Goal: Obtain resource: Obtain resource

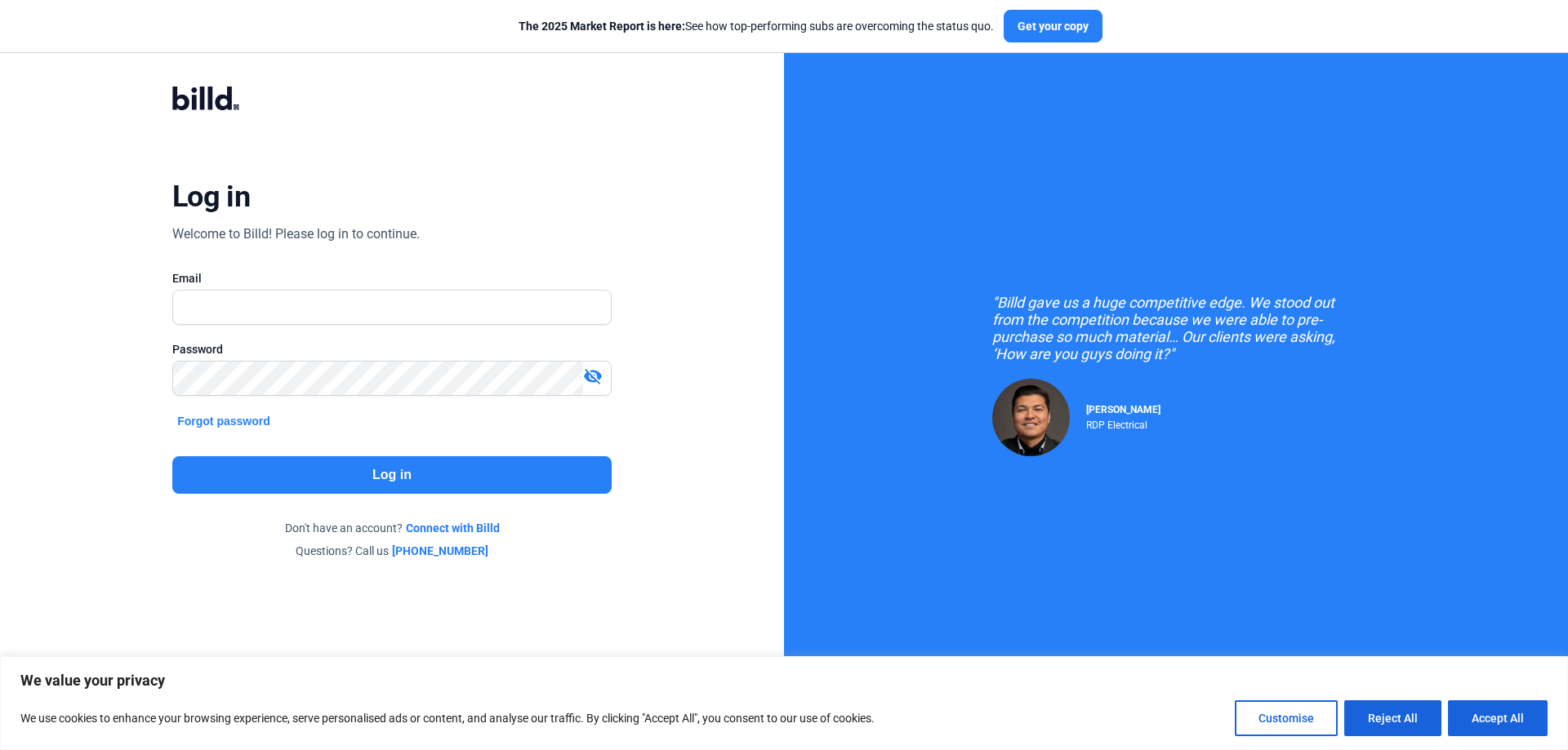
click at [242, 316] on input "text" at bounding box center [392, 307] width 437 height 34
type input "[EMAIL_ADDRESS][DOMAIN_NAME]"
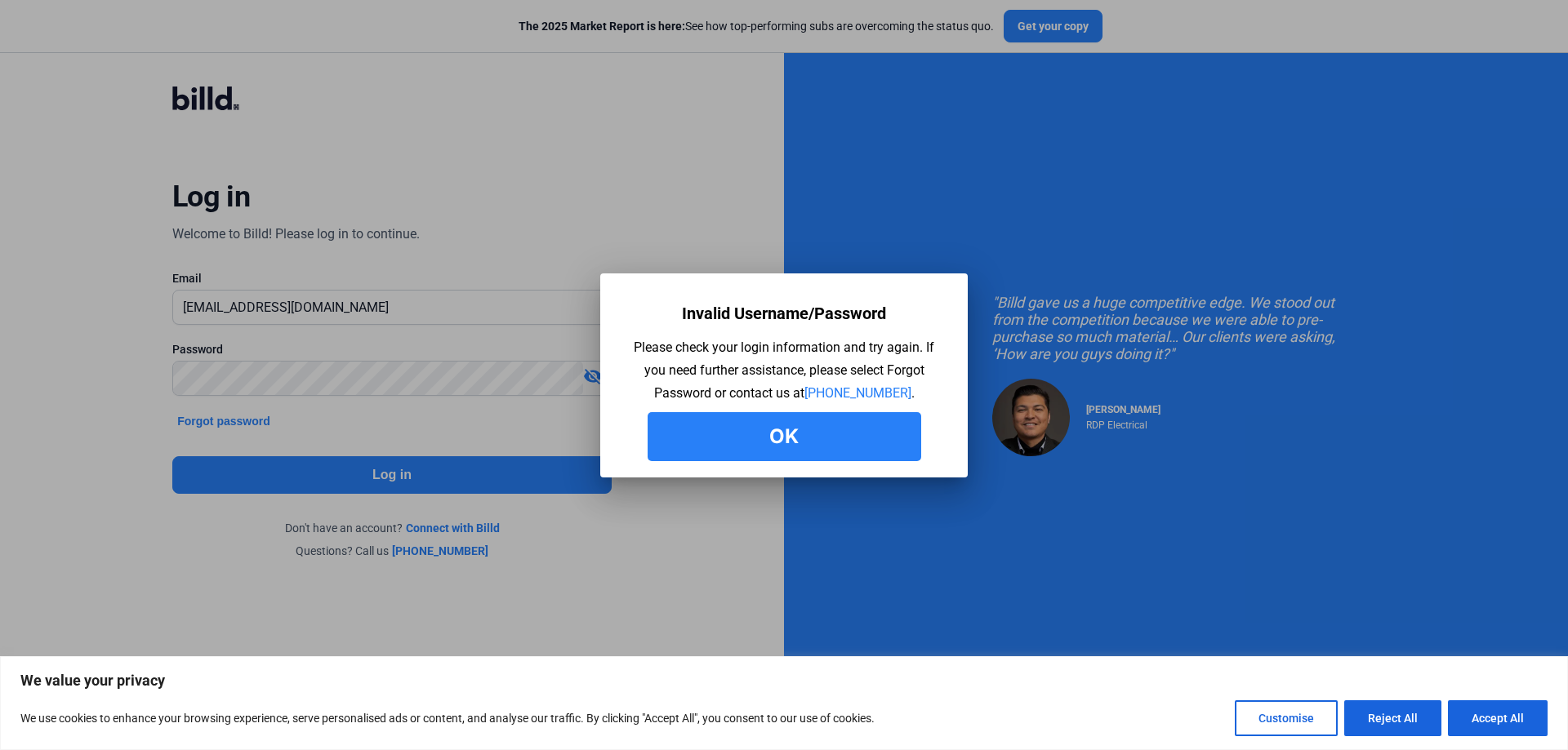
click at [787, 436] on button "Ok" at bounding box center [785, 436] width 274 height 49
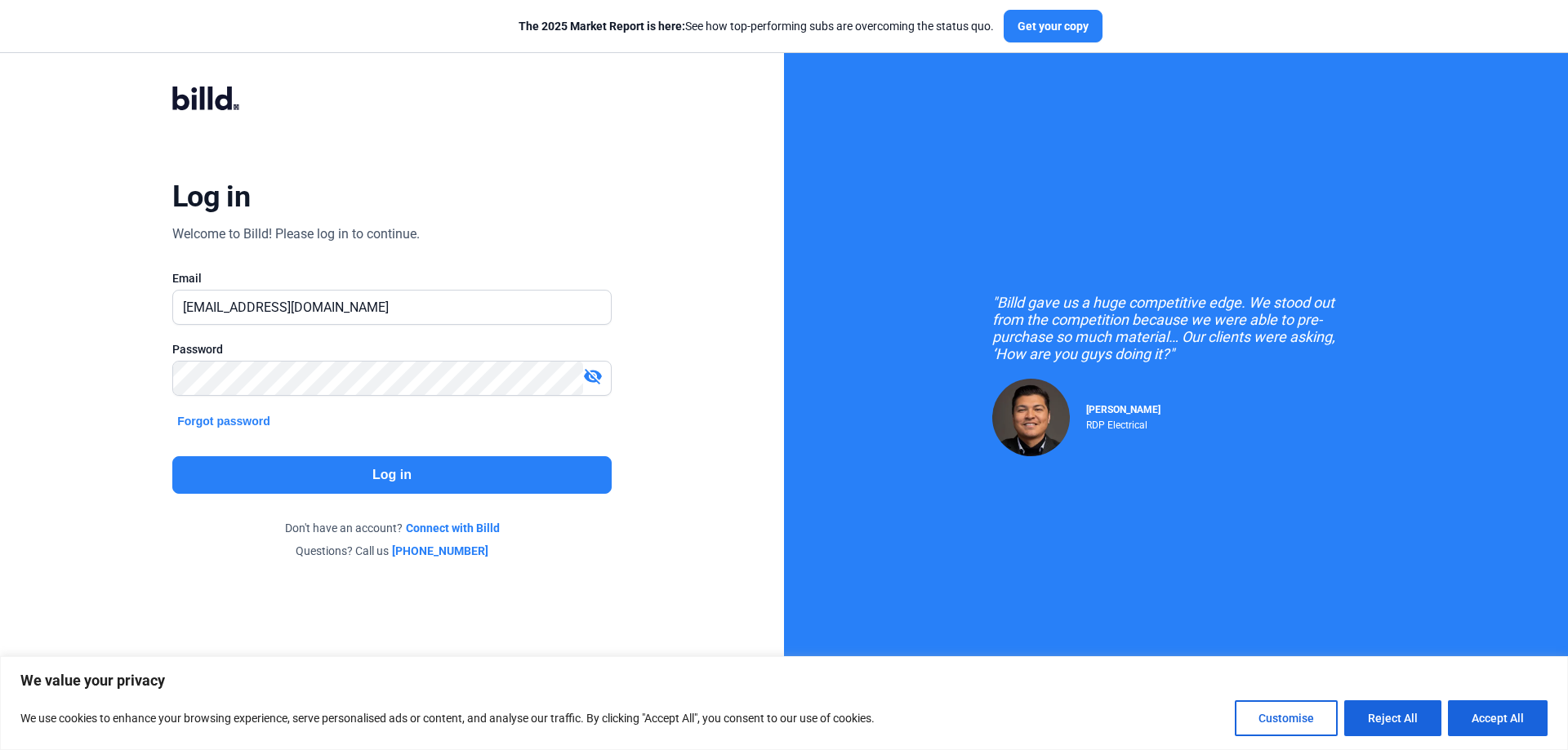
click at [593, 370] on mat-icon "visibility_off" at bounding box center [593, 376] width 20 height 20
click at [389, 485] on button "Log in" at bounding box center [392, 475] width 439 height 37
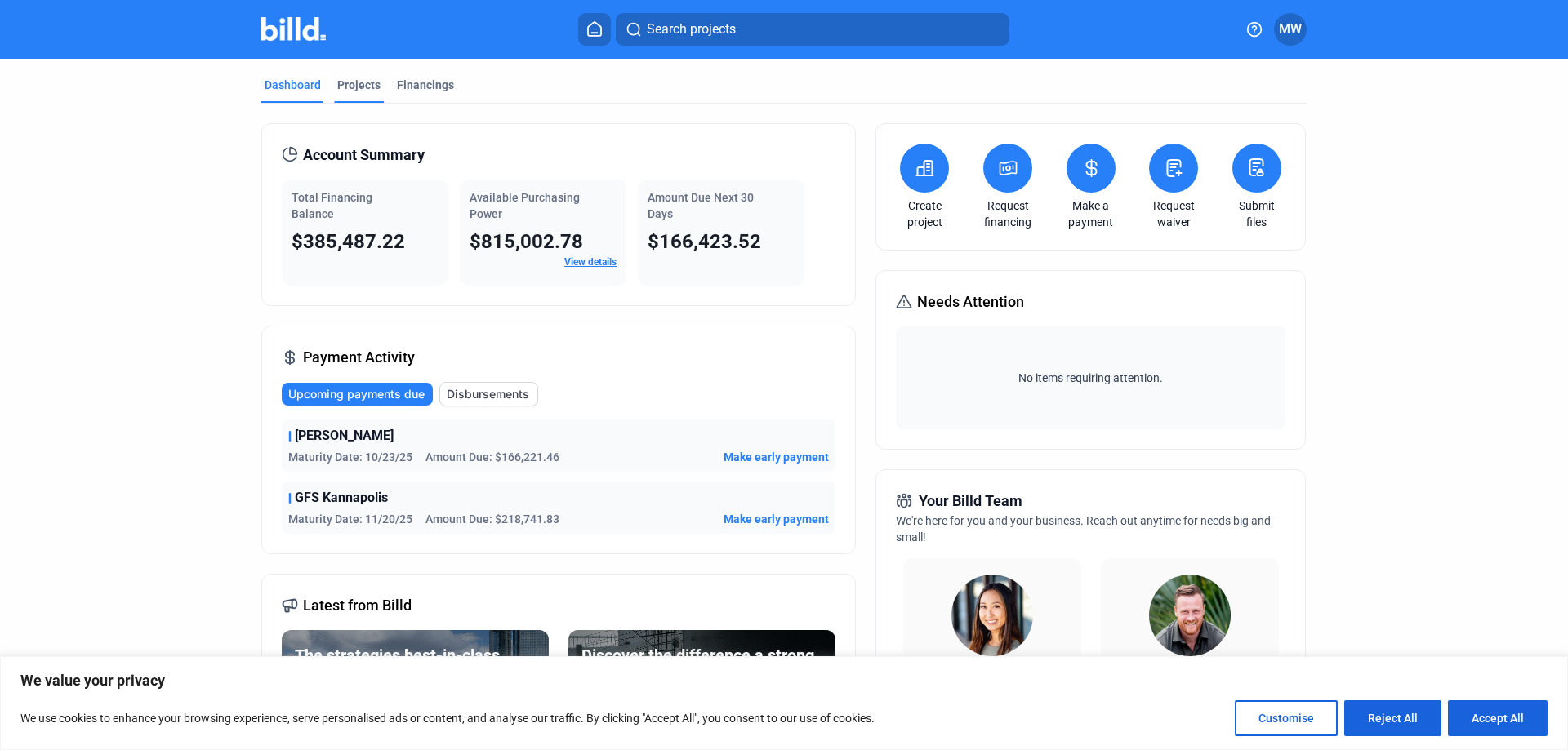
click at [367, 81] on div "Projects" at bounding box center [359, 85] width 43 height 16
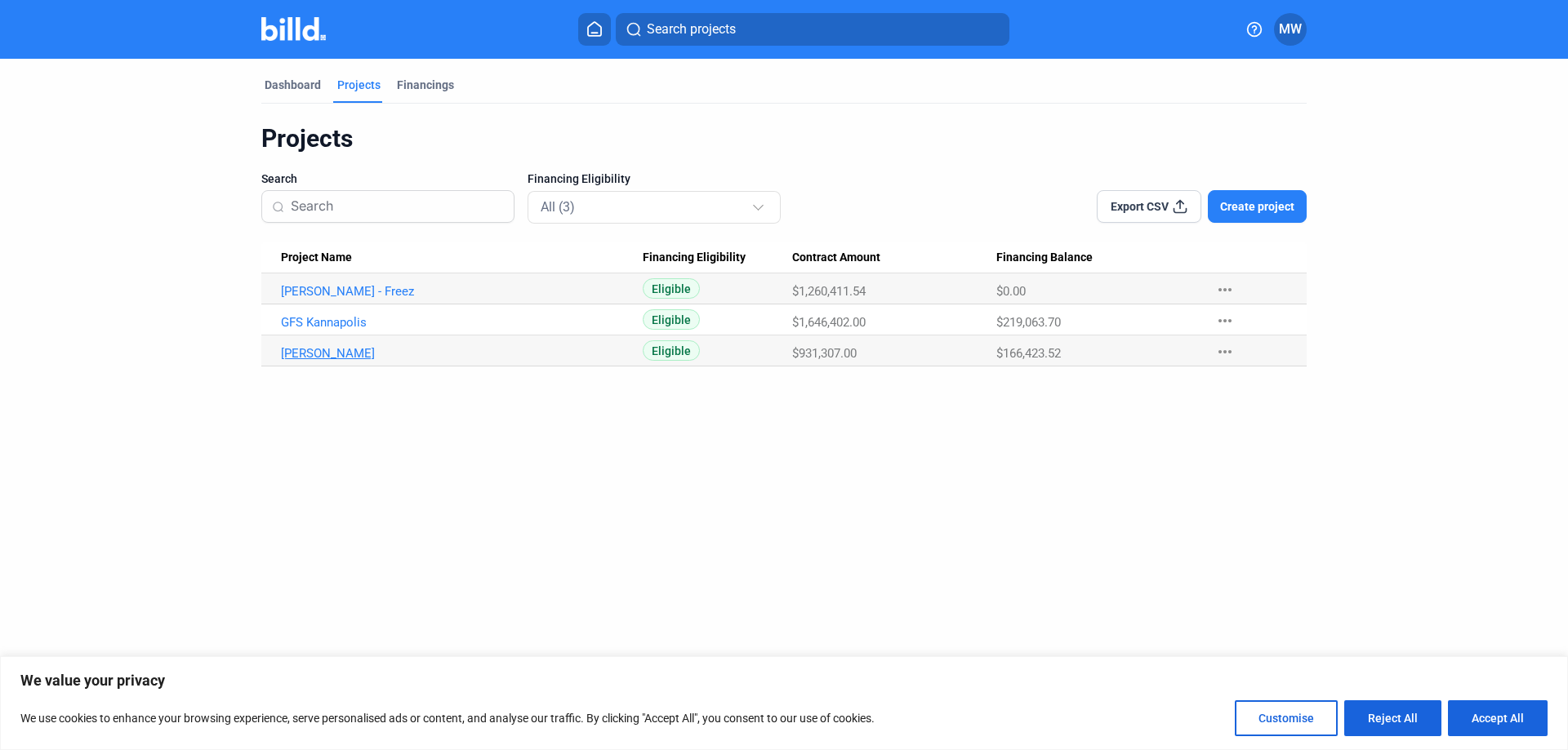
click at [307, 357] on link "[PERSON_NAME]" at bounding box center [462, 353] width 362 height 15
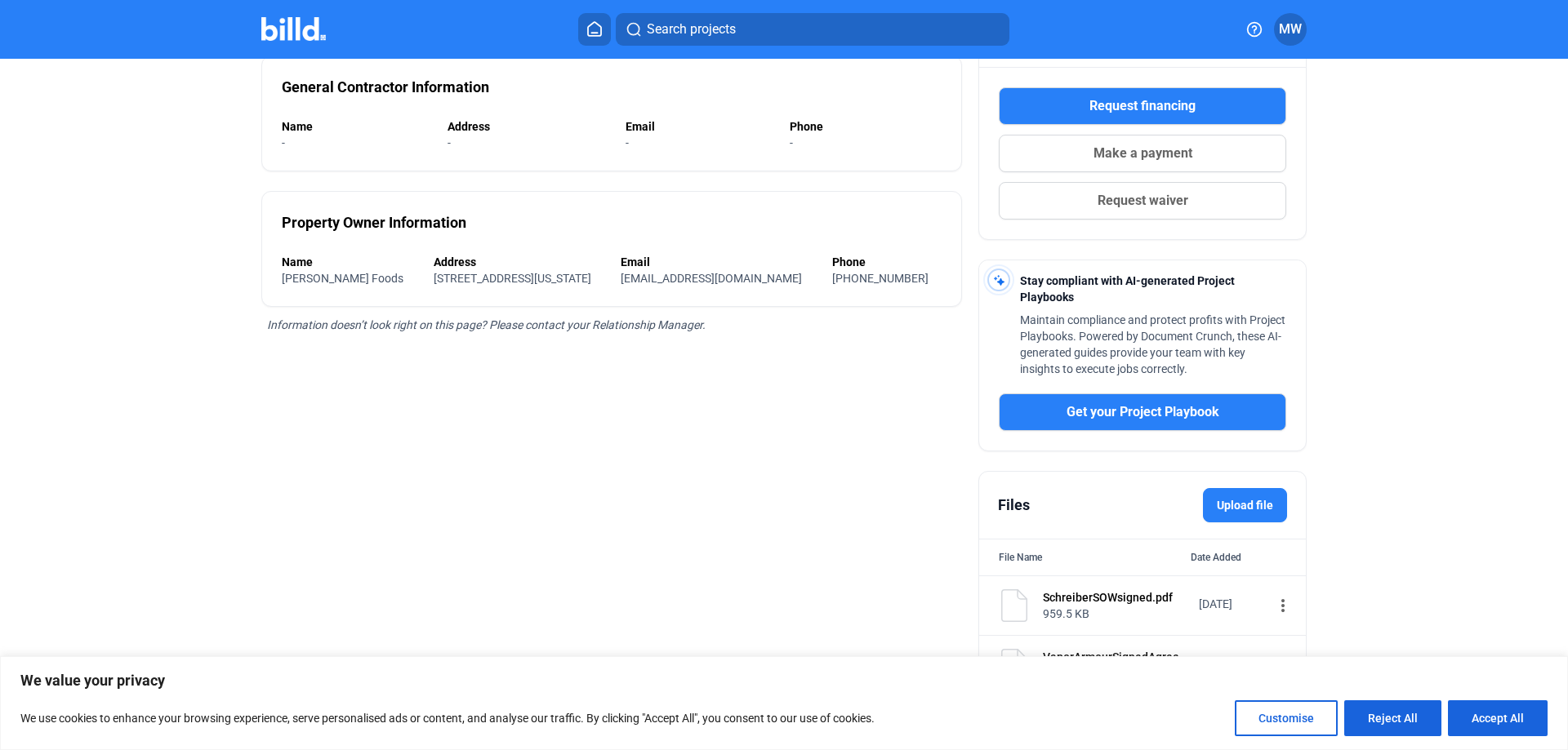
scroll to position [281, 0]
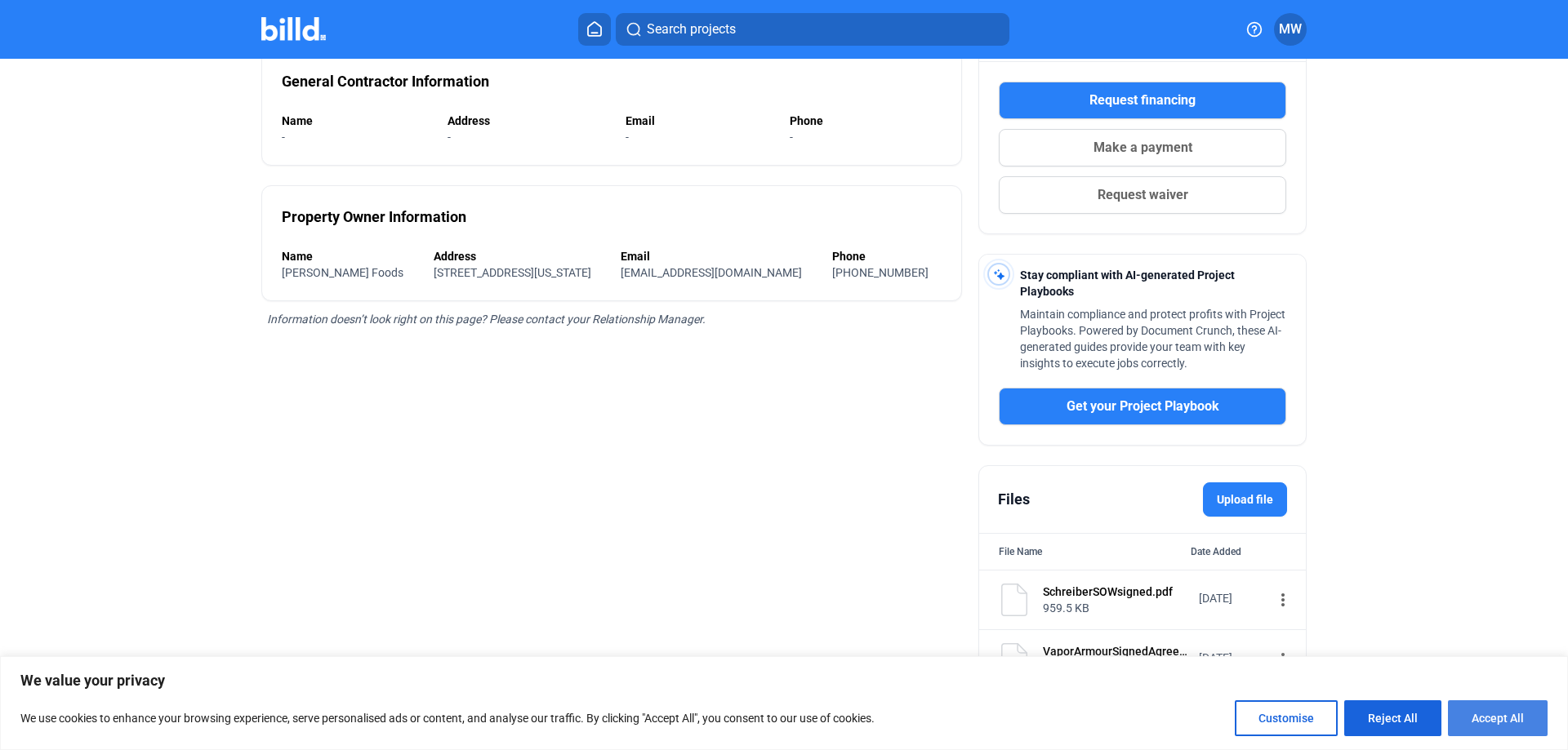
click at [1483, 718] on button "Accept All" at bounding box center [1497, 718] width 100 height 36
checkbox input "true"
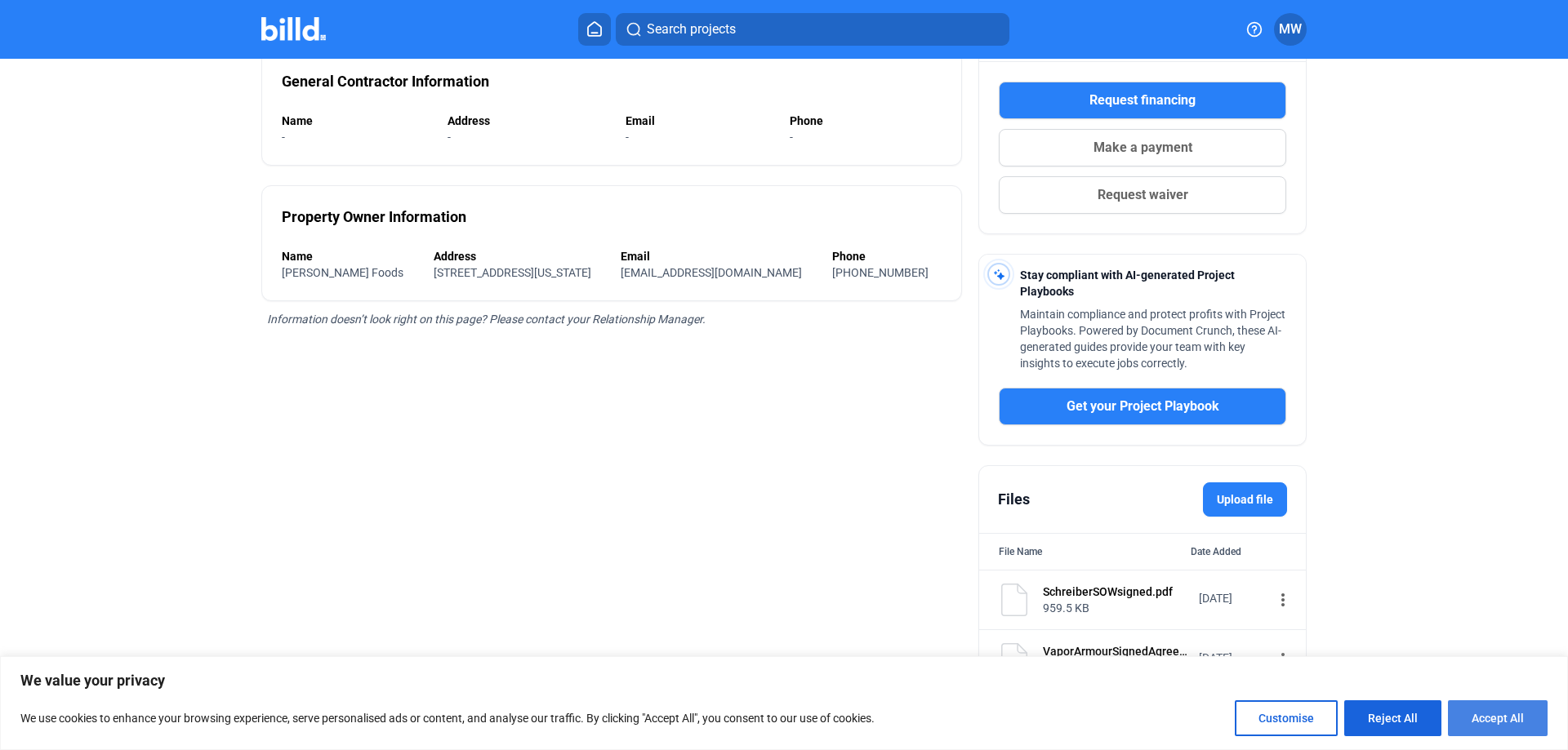
checkbox input "true"
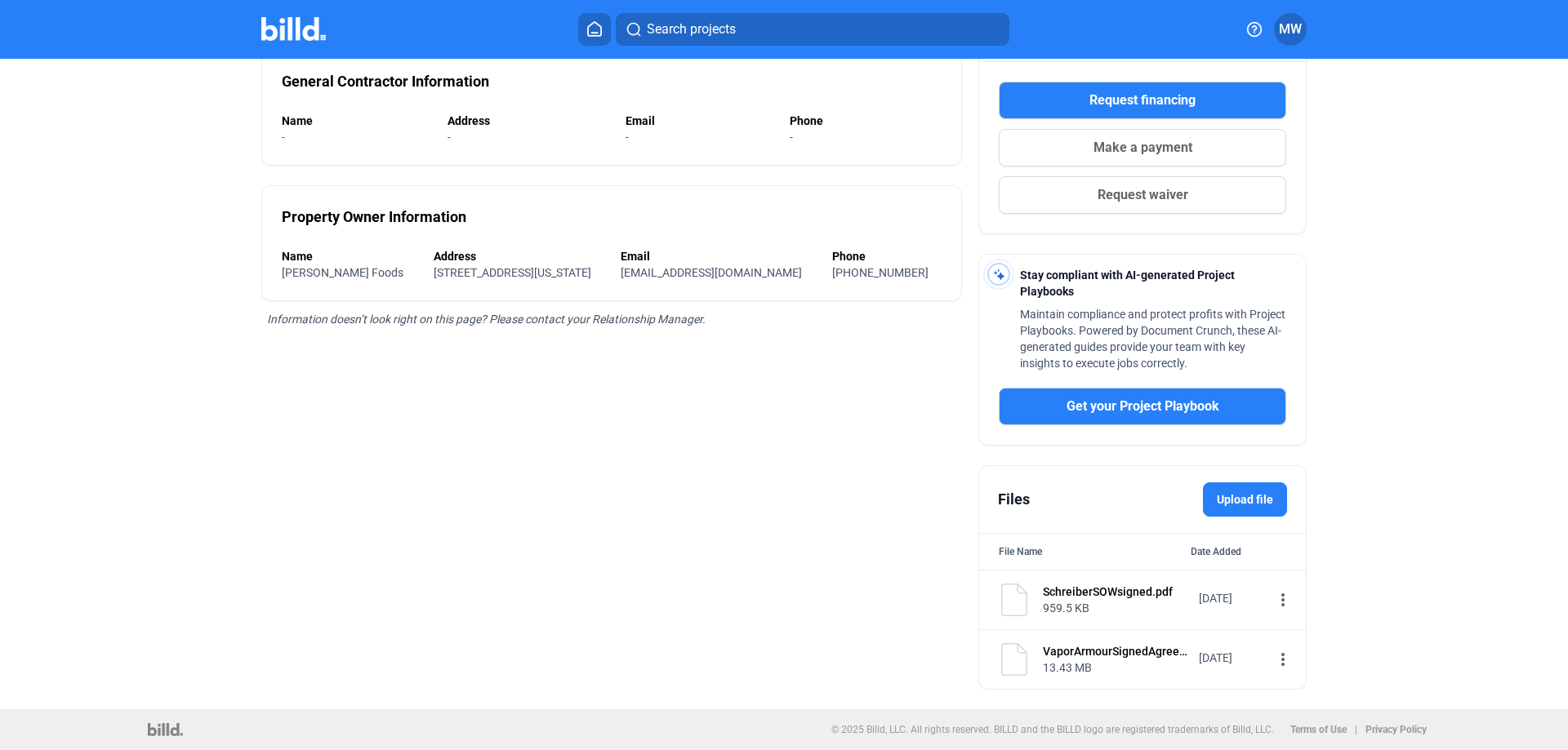
scroll to position [0, 0]
click at [1118, 600] on div "959.5 KB" at bounding box center [1116, 608] width 146 height 16
click at [1273, 598] on mat-icon "more_vert" at bounding box center [1283, 600] width 20 height 20
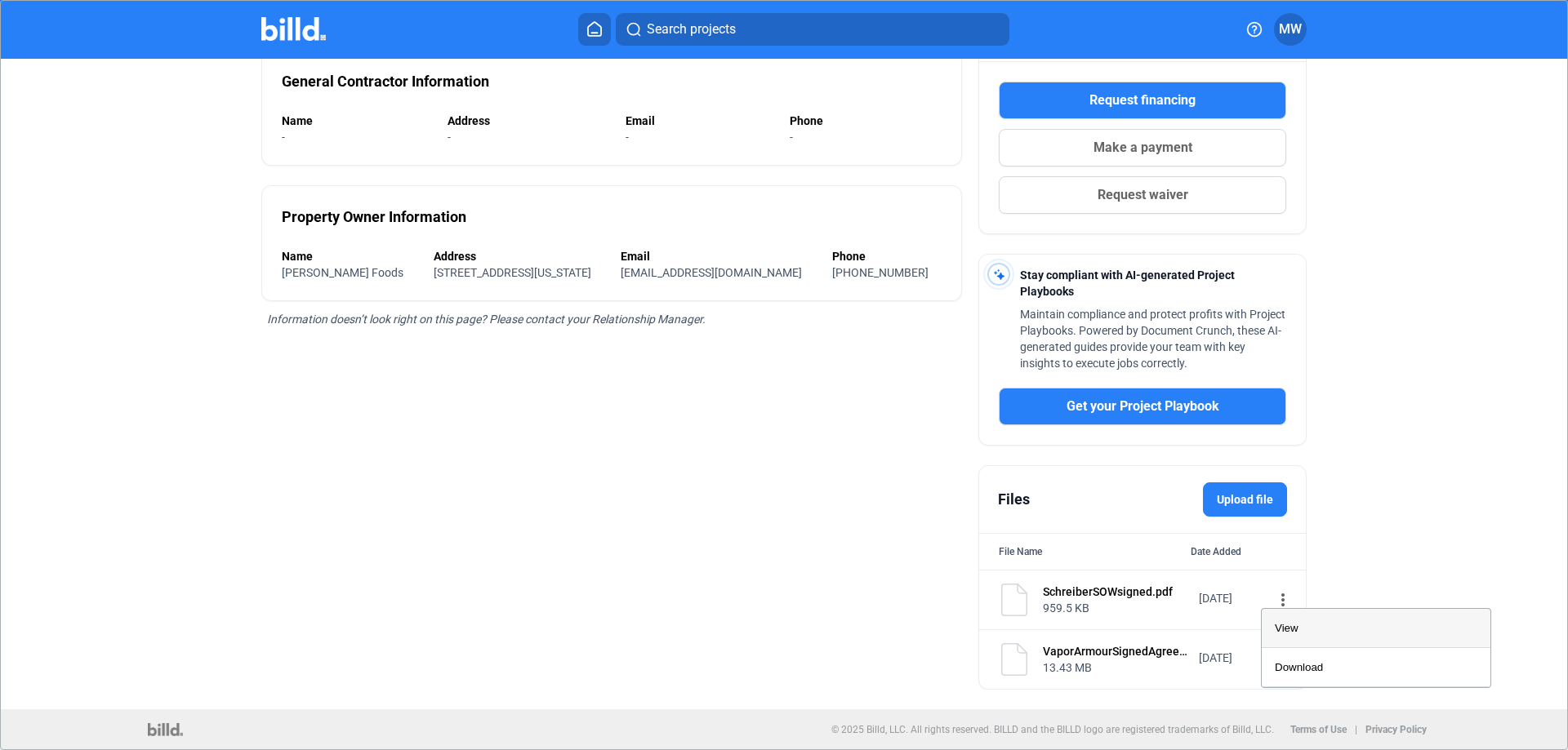
click at [1284, 617] on div "View" at bounding box center [1377, 628] width 203 height 39
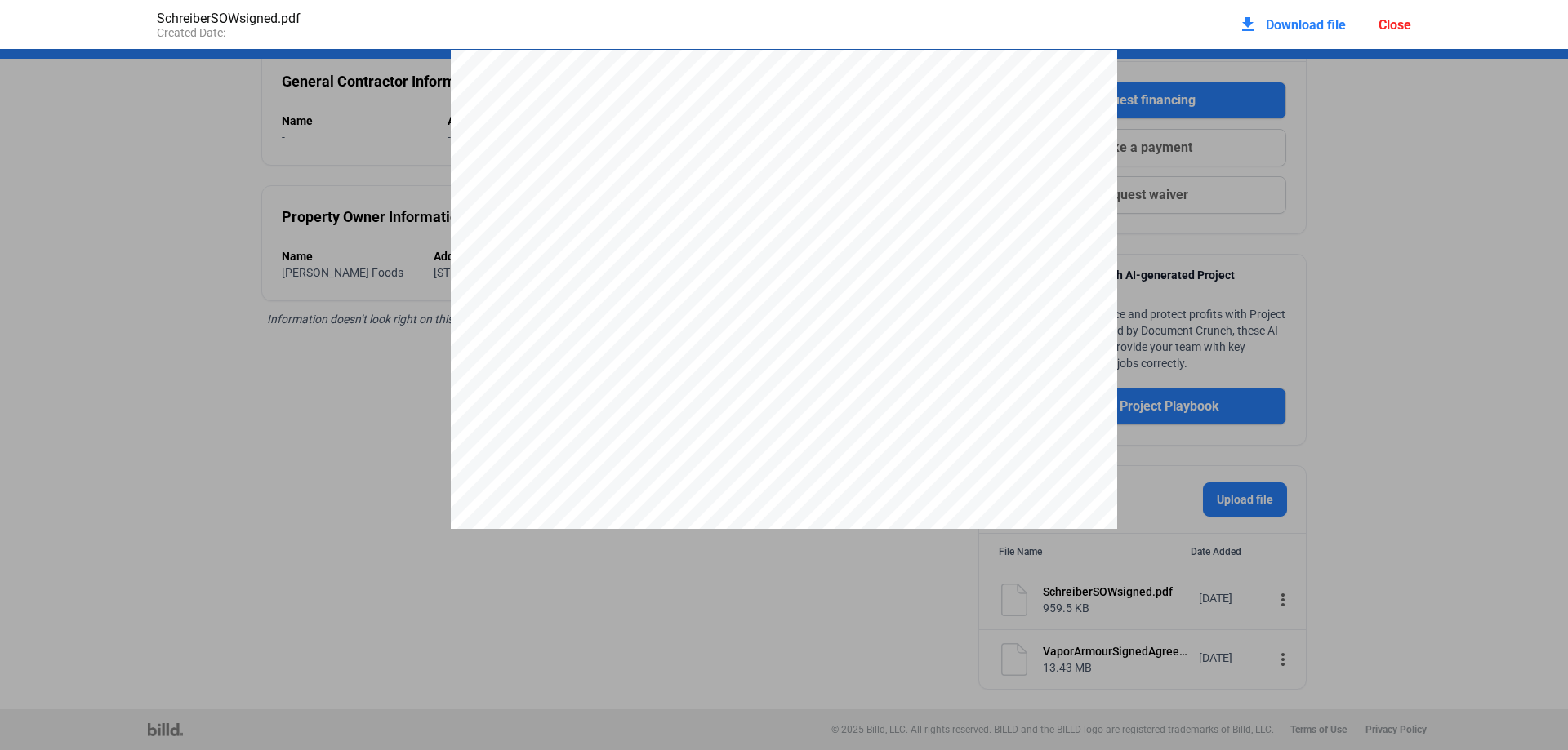
click at [1442, 616] on pdf-viewer at bounding box center [784, 349] width 1568 height 600
click at [475, 599] on pdf-viewer at bounding box center [784, 349] width 1568 height 600
click at [1271, 660] on div "SchreiberSOWsigned.pdf Created Date: download Download file Close" at bounding box center [784, 375] width 1568 height 750
click at [1396, 27] on div "Close" at bounding box center [1395, 25] width 33 height 16
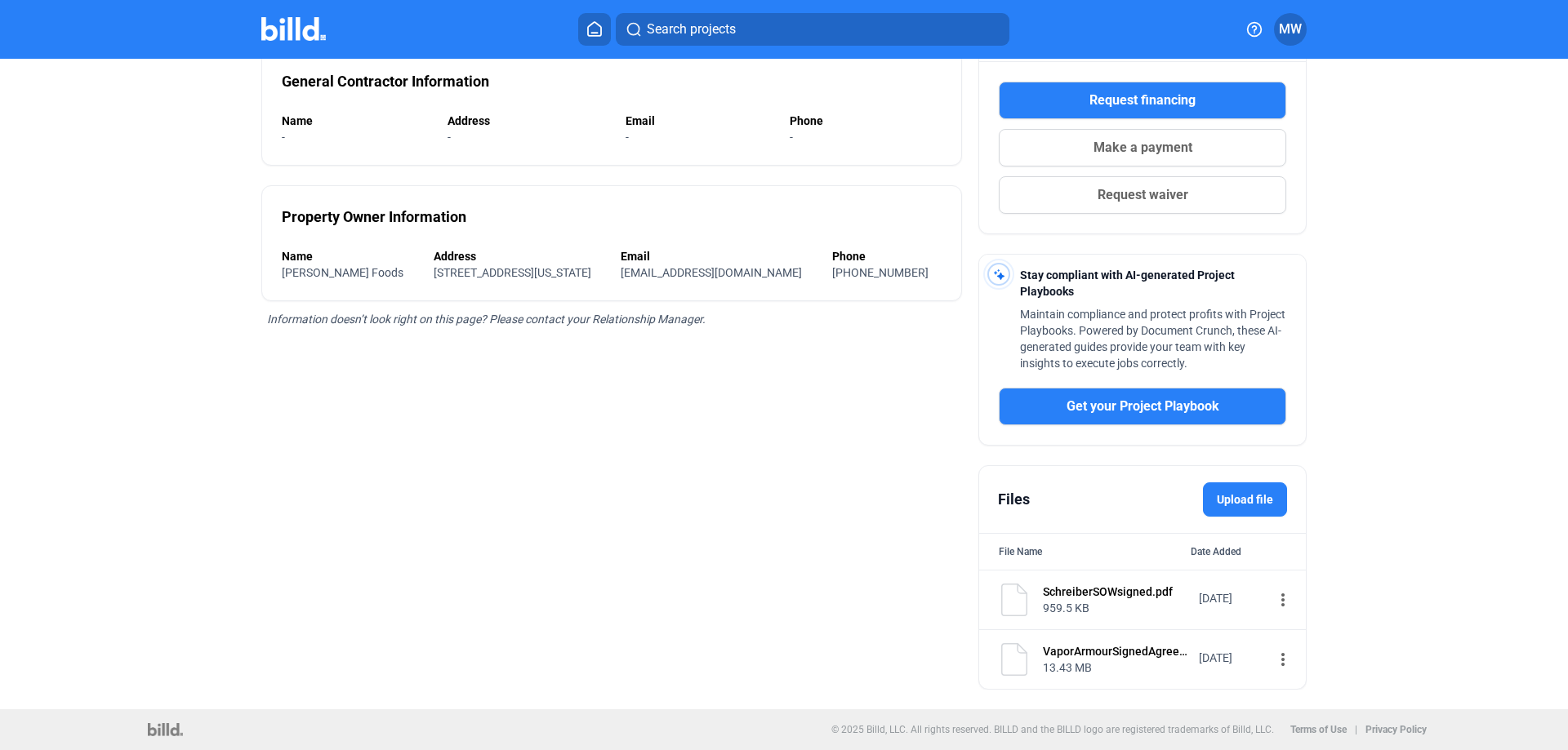
click at [1273, 665] on mat-icon "more_vert" at bounding box center [1283, 659] width 20 height 20
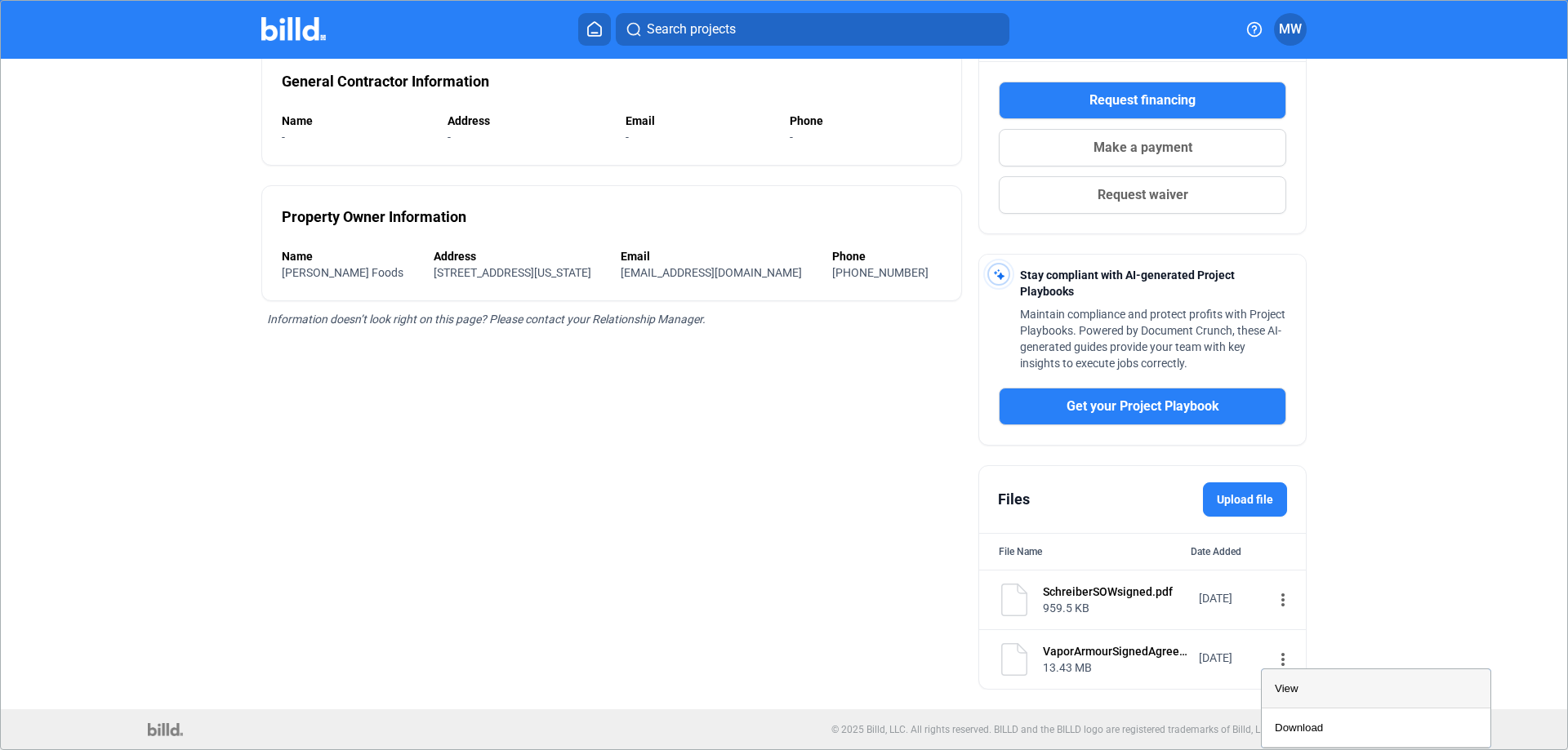
click at [1286, 686] on span "View" at bounding box center [1286, 689] width 23 height 12
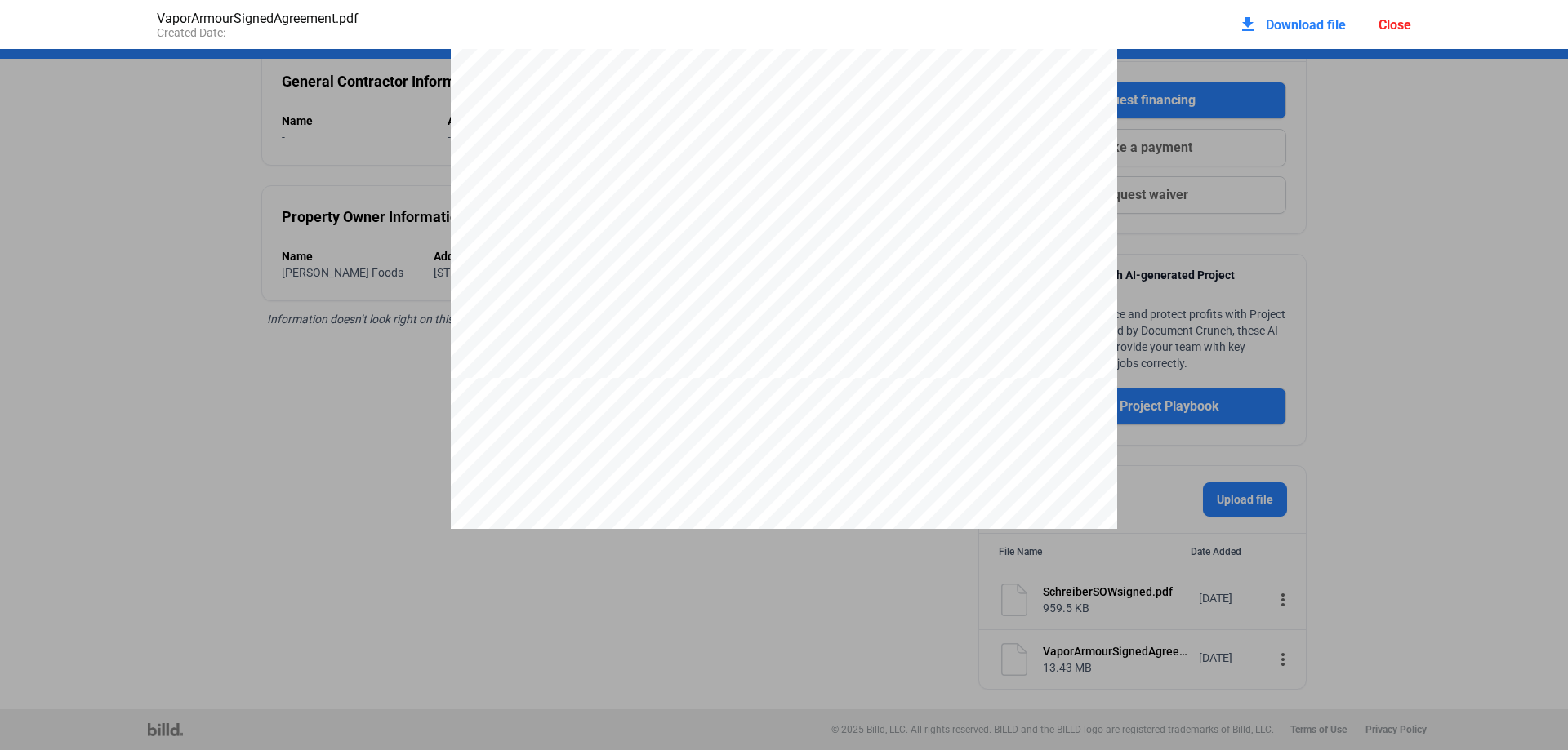
scroll to position [898, 0]
click at [1404, 12] on div "download Download file Close" at bounding box center [1325, 24] width 173 height 36
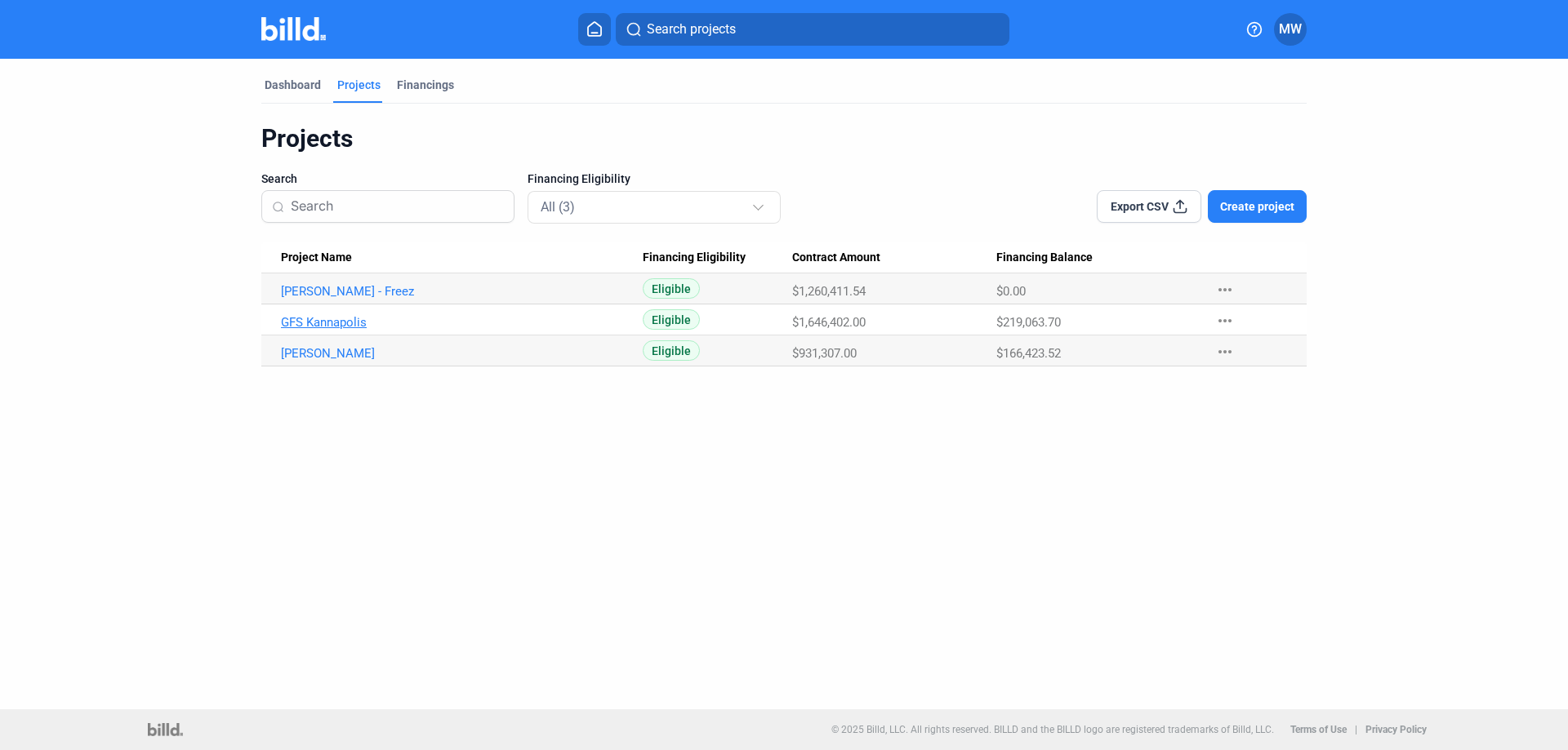
click at [354, 320] on link "GFS Kannapolis" at bounding box center [462, 322] width 362 height 15
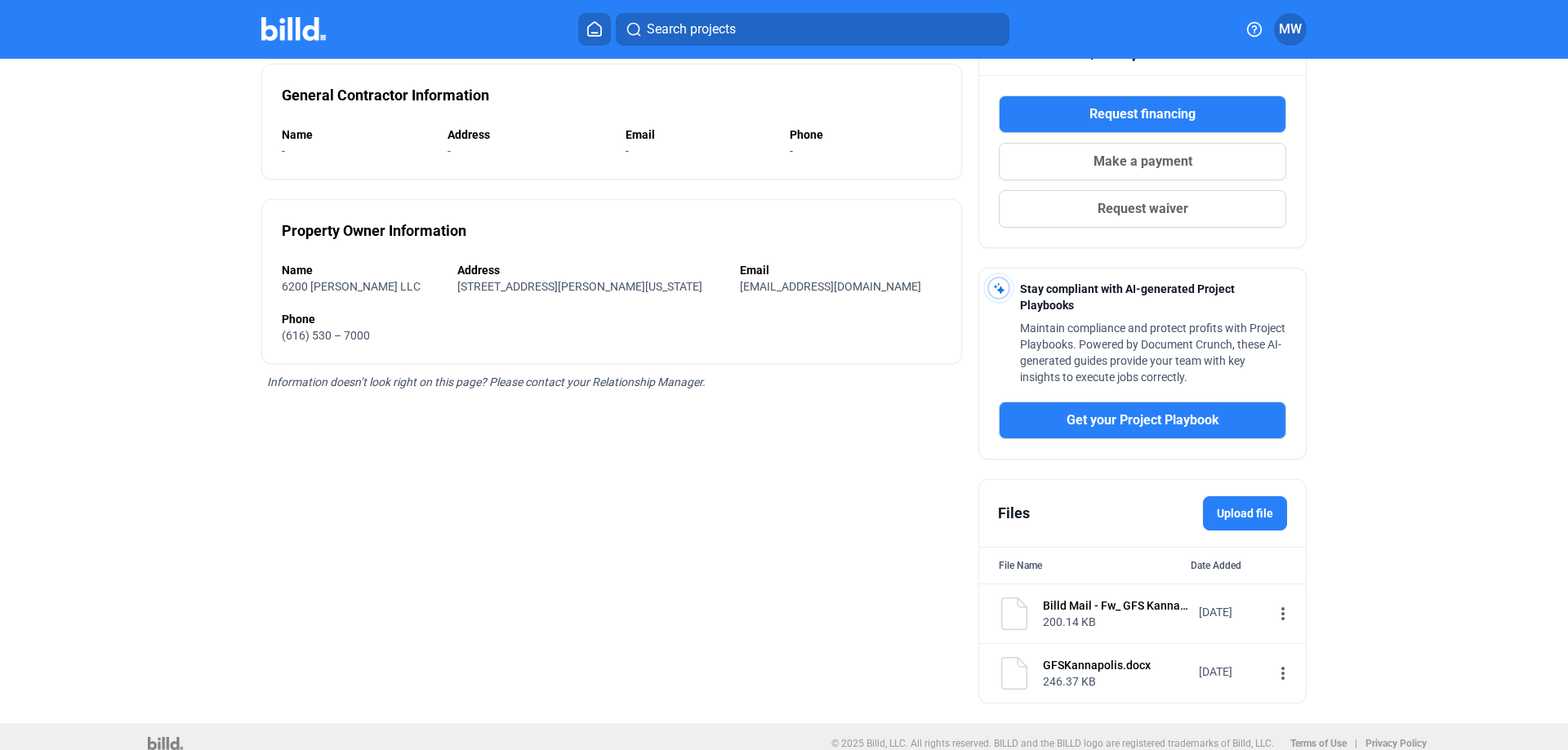
scroll to position [281, 0]
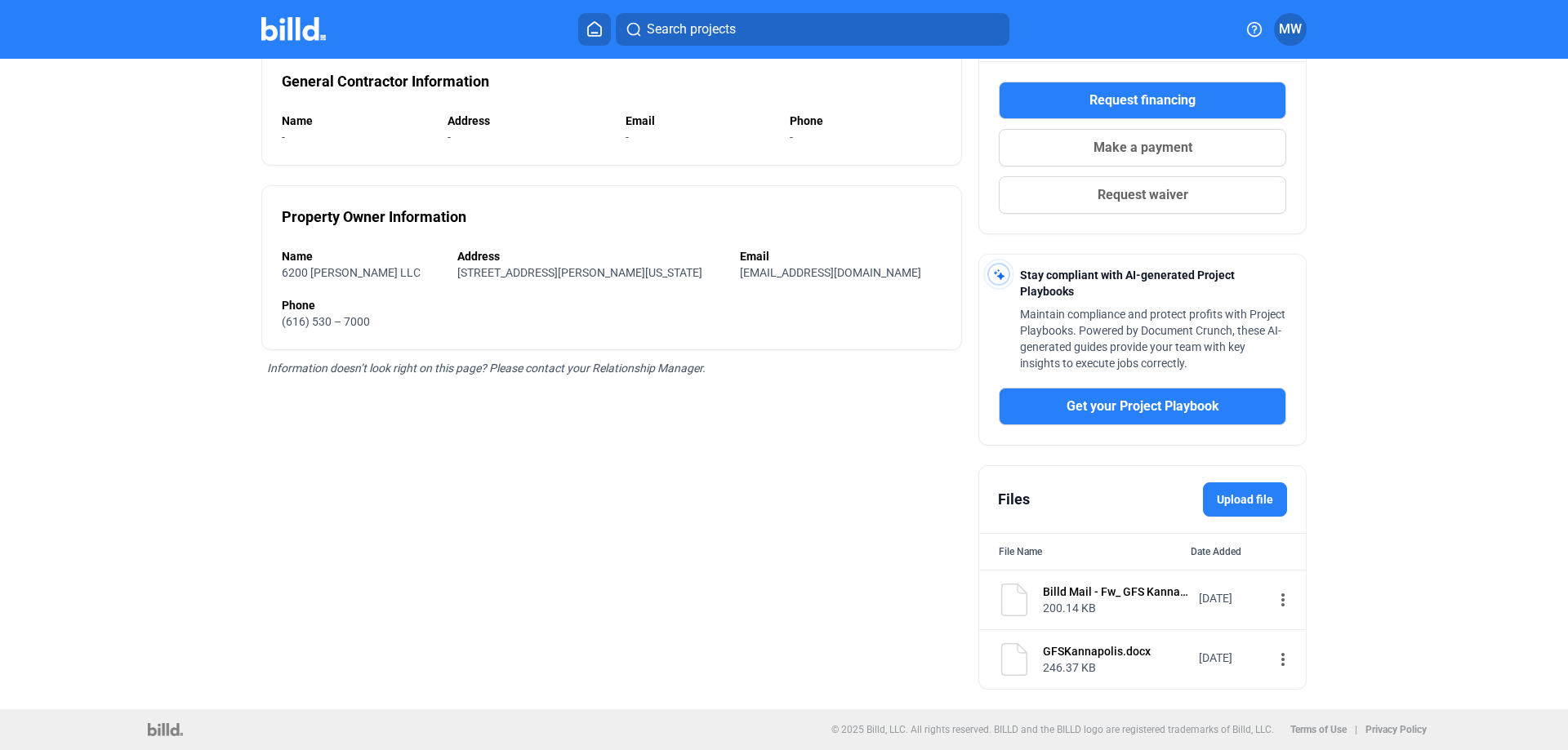
click at [1273, 657] on mat-icon "more_vert" at bounding box center [1283, 659] width 20 height 20
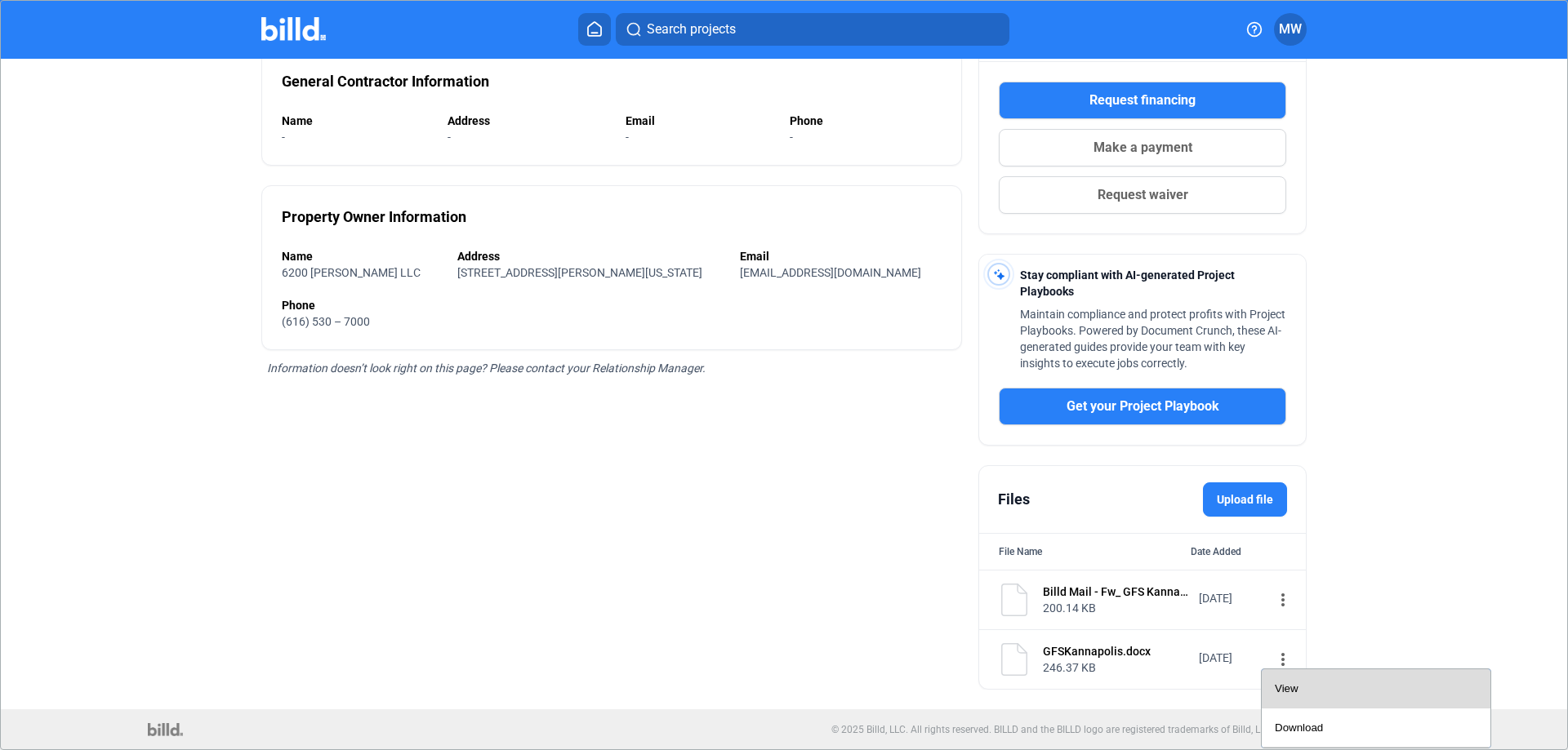
click at [1299, 692] on div "View" at bounding box center [1377, 689] width 203 height 39
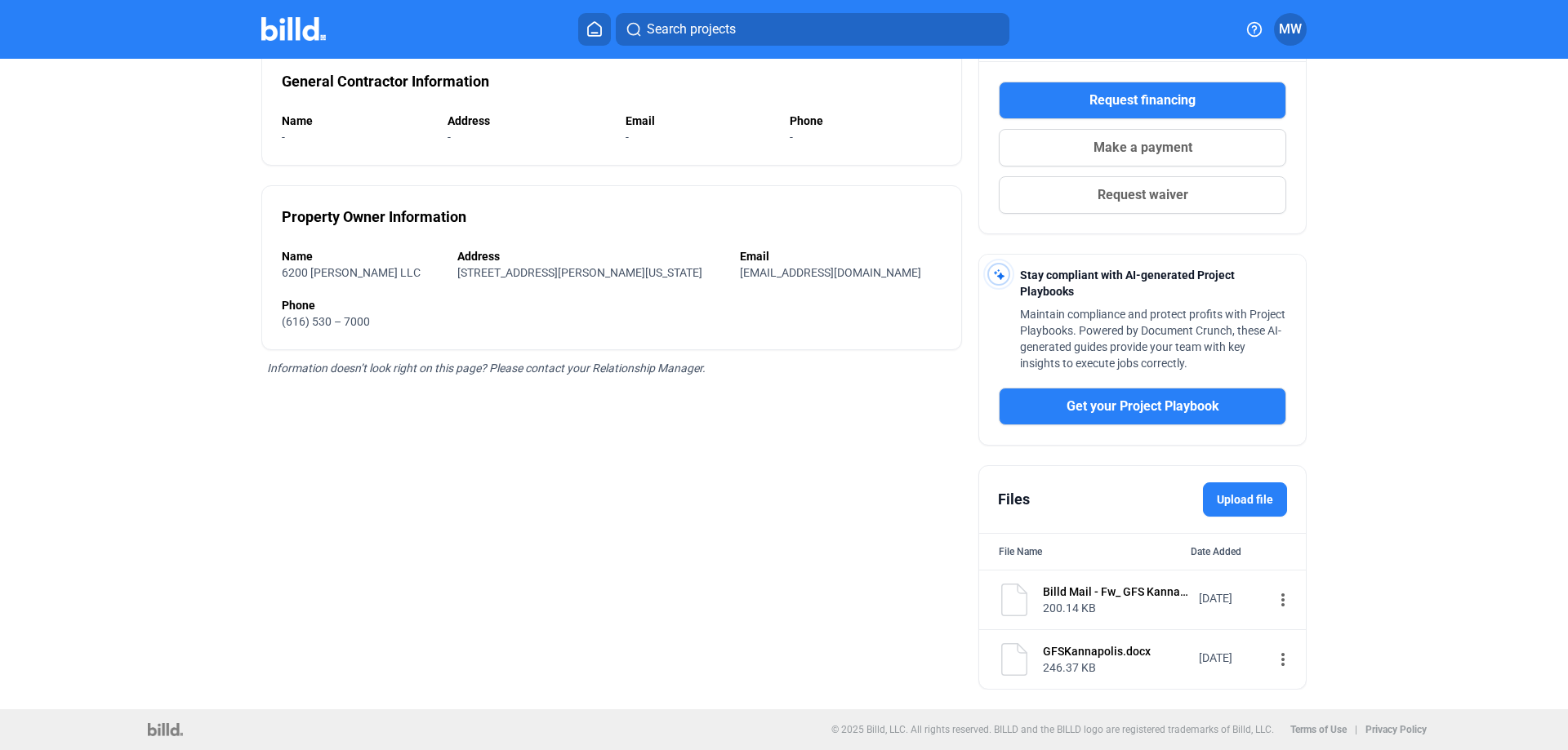
click at [1273, 654] on mat-icon "more_vert" at bounding box center [1283, 659] width 20 height 20
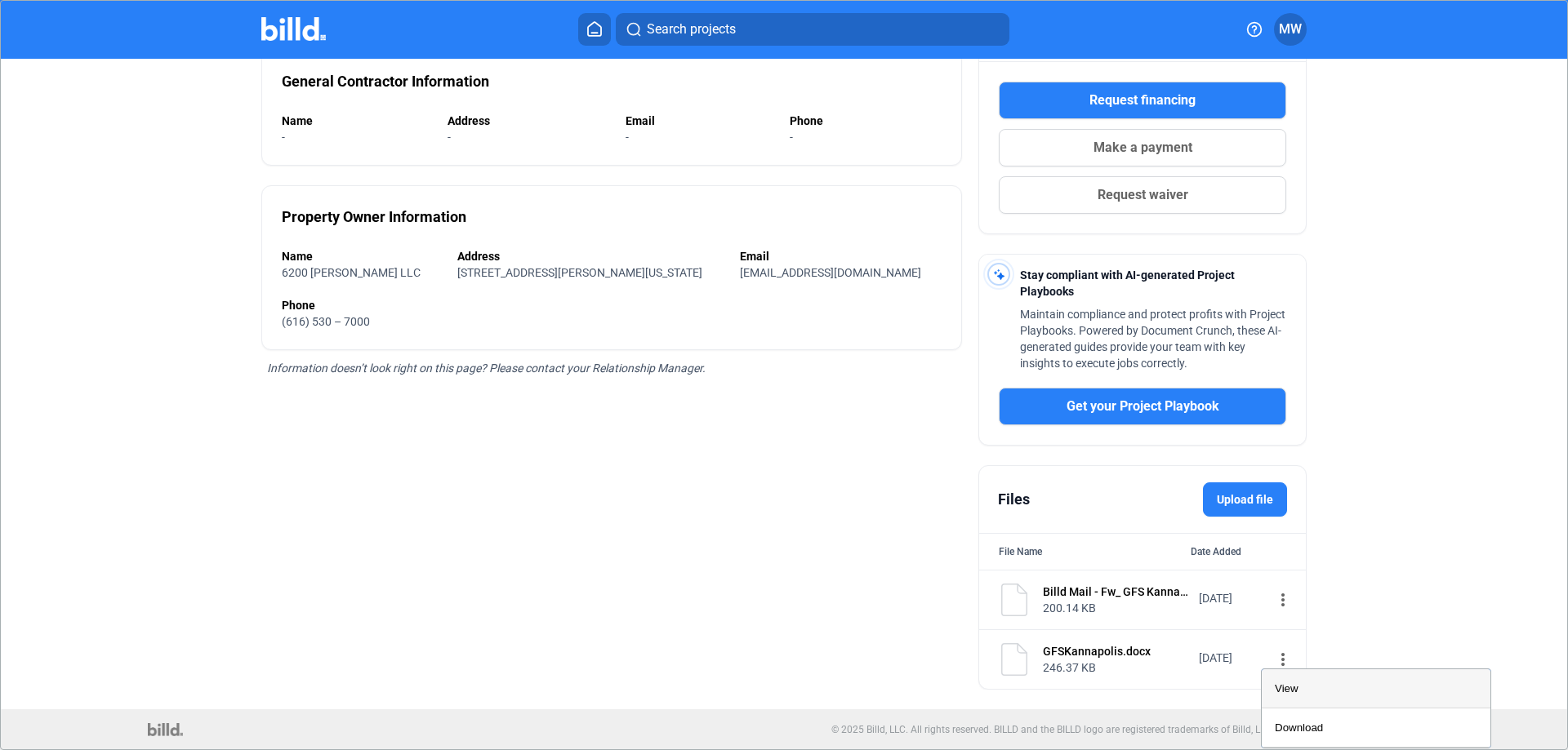
click at [1288, 687] on span "View" at bounding box center [1286, 689] width 23 height 12
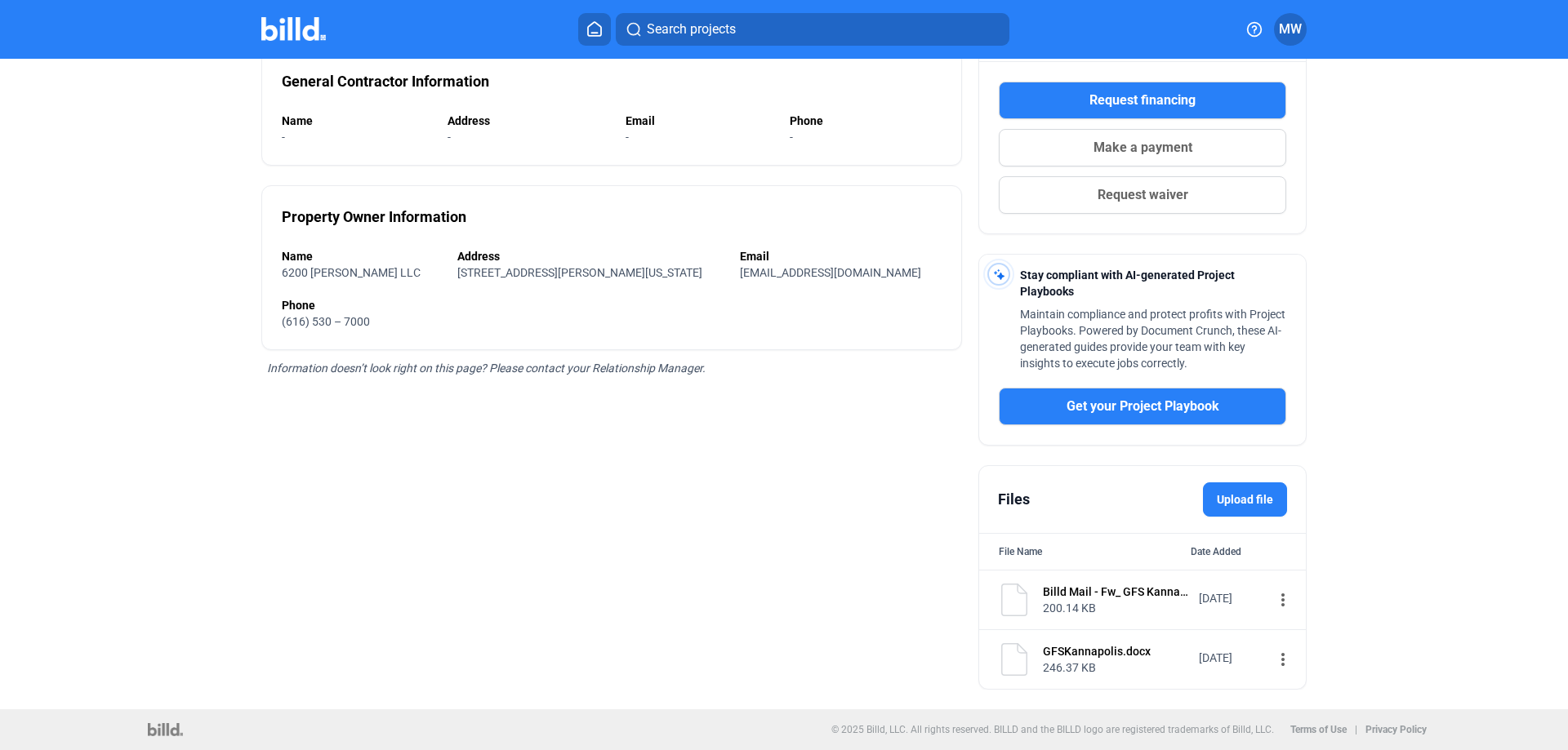
click at [1098, 656] on div "GFSKannapolis.docx" at bounding box center [1116, 651] width 146 height 16
click at [1273, 602] on mat-icon "more_vert" at bounding box center [1283, 600] width 20 height 20
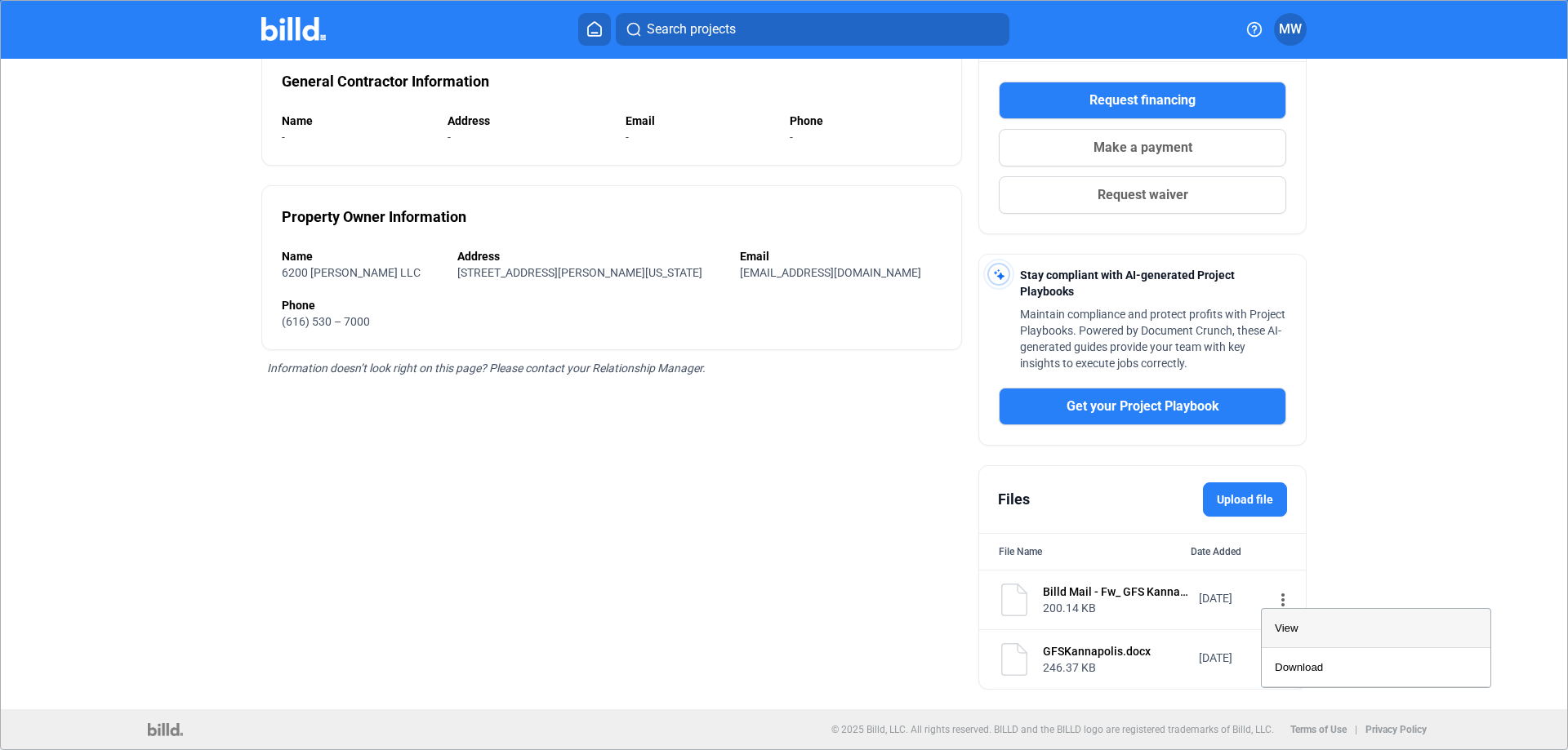
click at [1288, 631] on span "View" at bounding box center [1286, 628] width 23 height 12
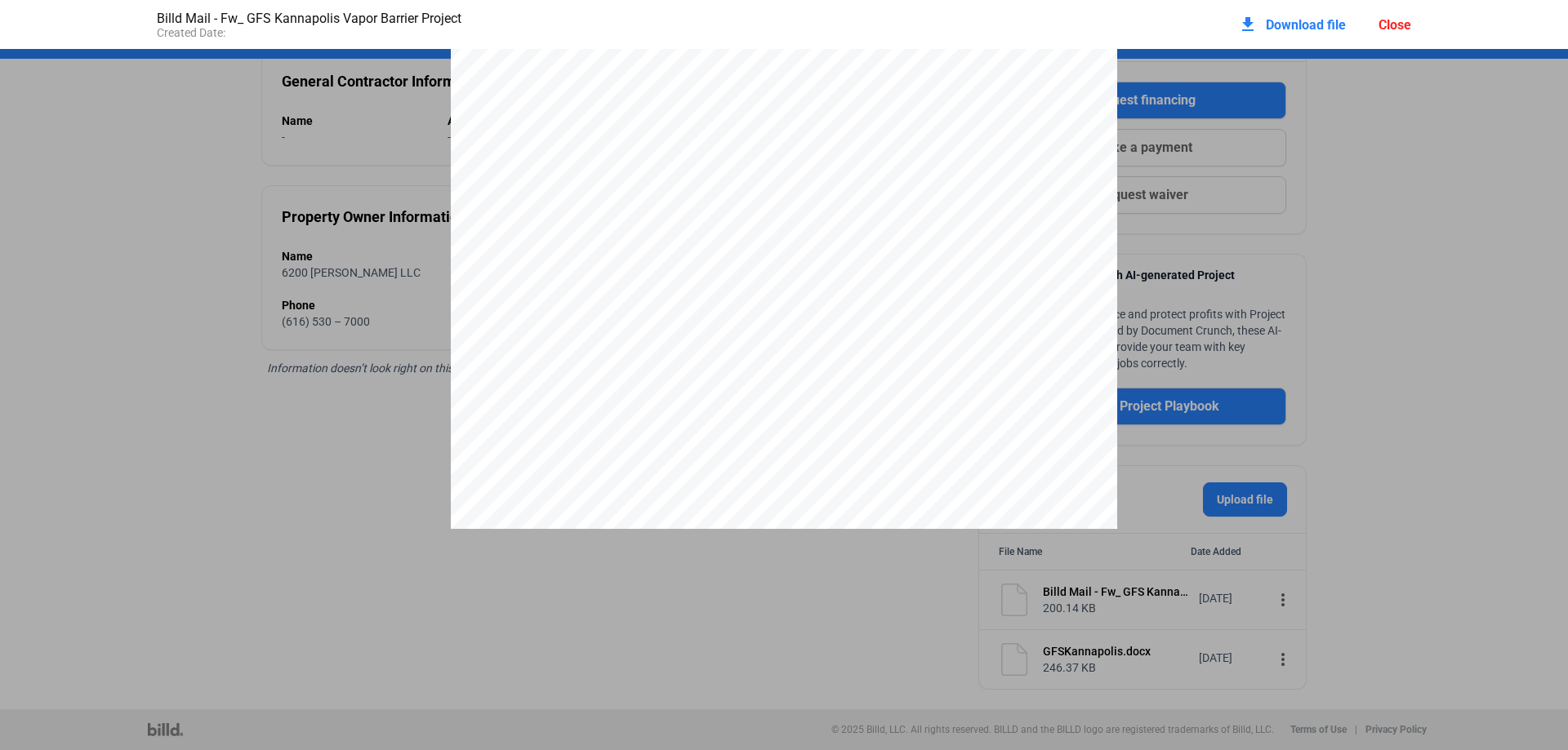
scroll to position [0, 0]
click at [1442, 294] on div "[PERSON_NAME] <[PERSON_NAME][EMAIL_ADDRESS][DOMAIN_NAME]> Fw: GFS Kannapolis Va…" at bounding box center [784, 482] width 1568 height 863
click at [1388, 21] on div "Close" at bounding box center [1395, 25] width 33 height 16
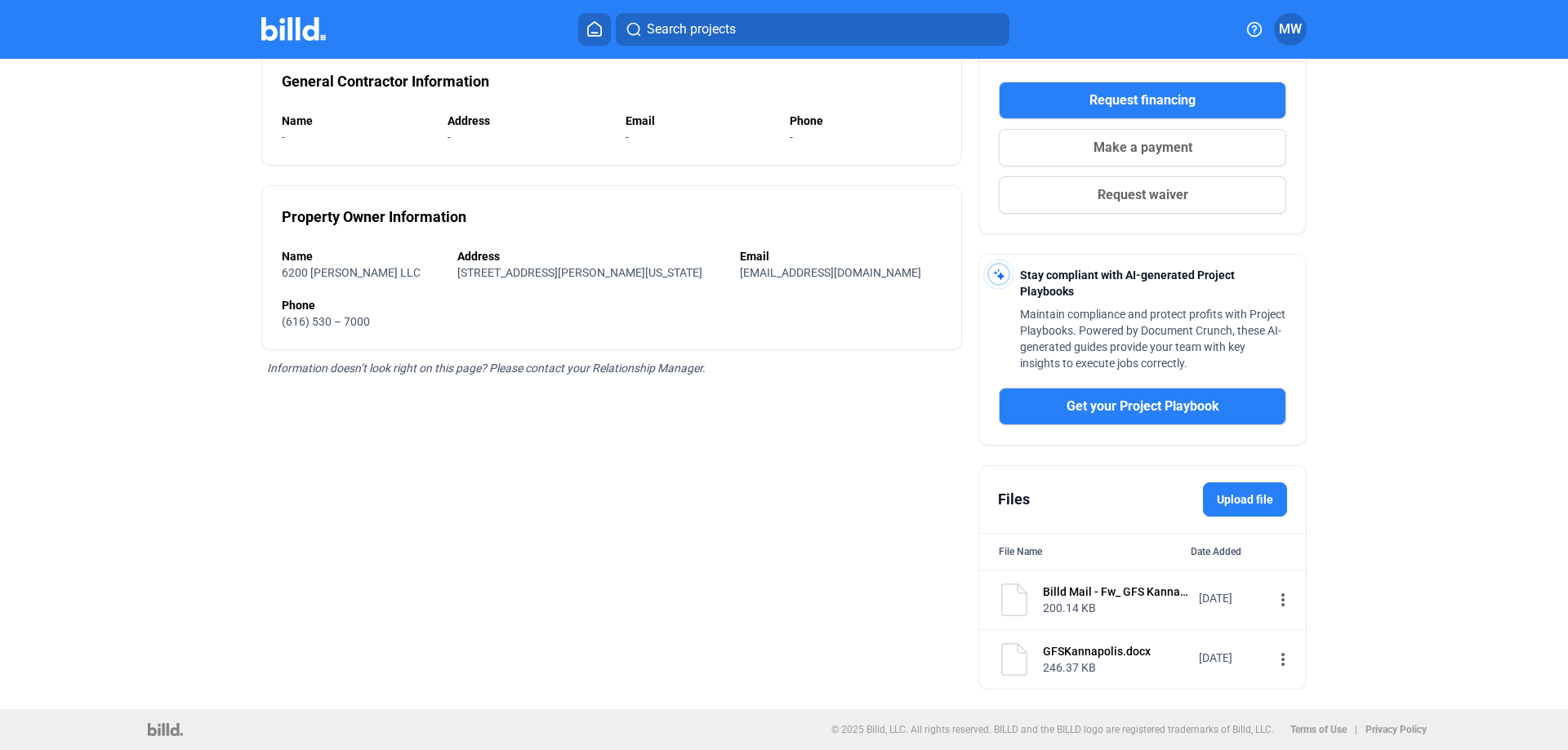
click at [1121, 398] on span "Get your Project Playbook" at bounding box center [1143, 406] width 152 height 20
